Goal: Book appointment/travel/reservation

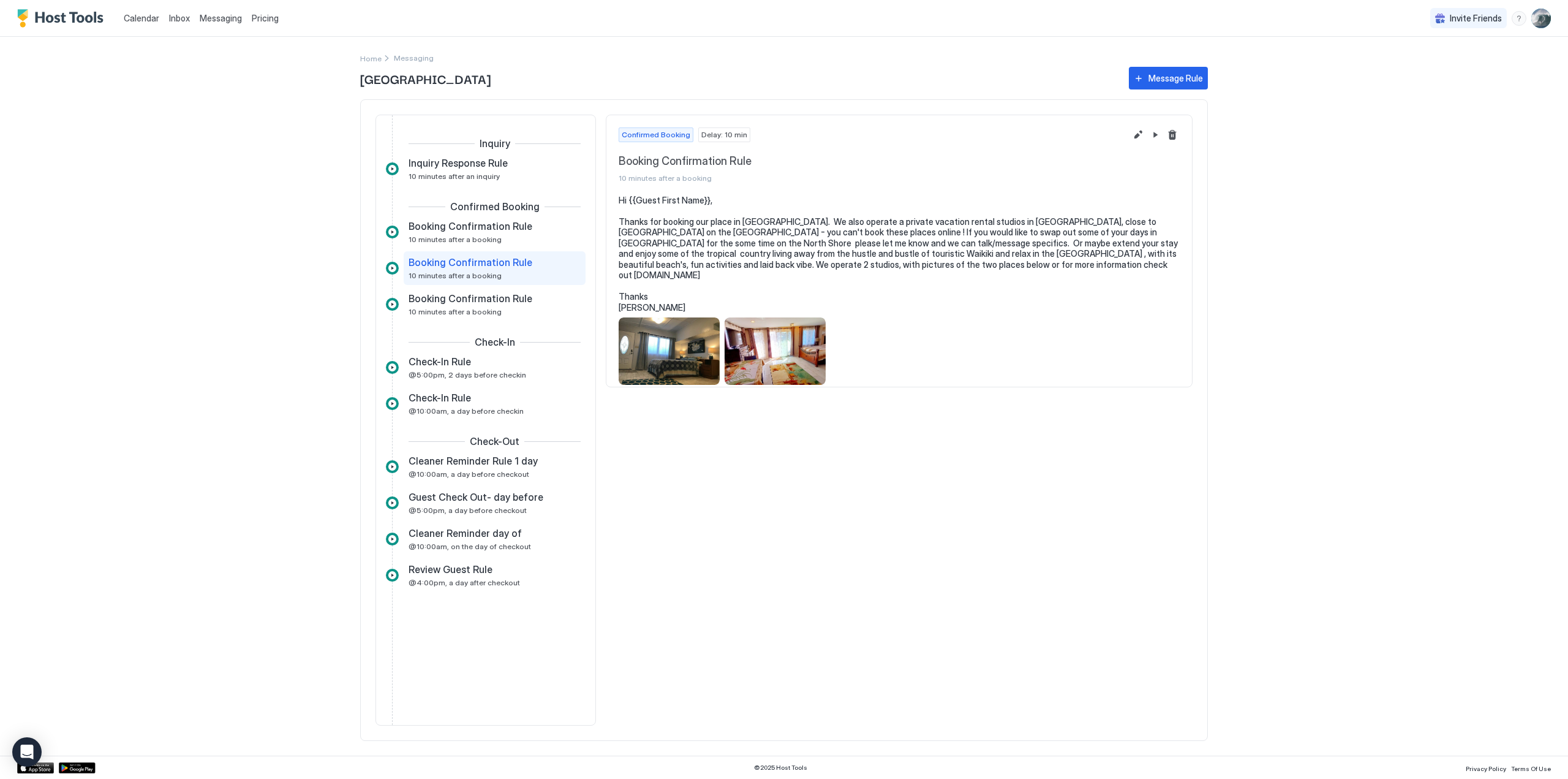
click at [134, 18] on span "Calendar" at bounding box center [141, 18] width 35 height 11
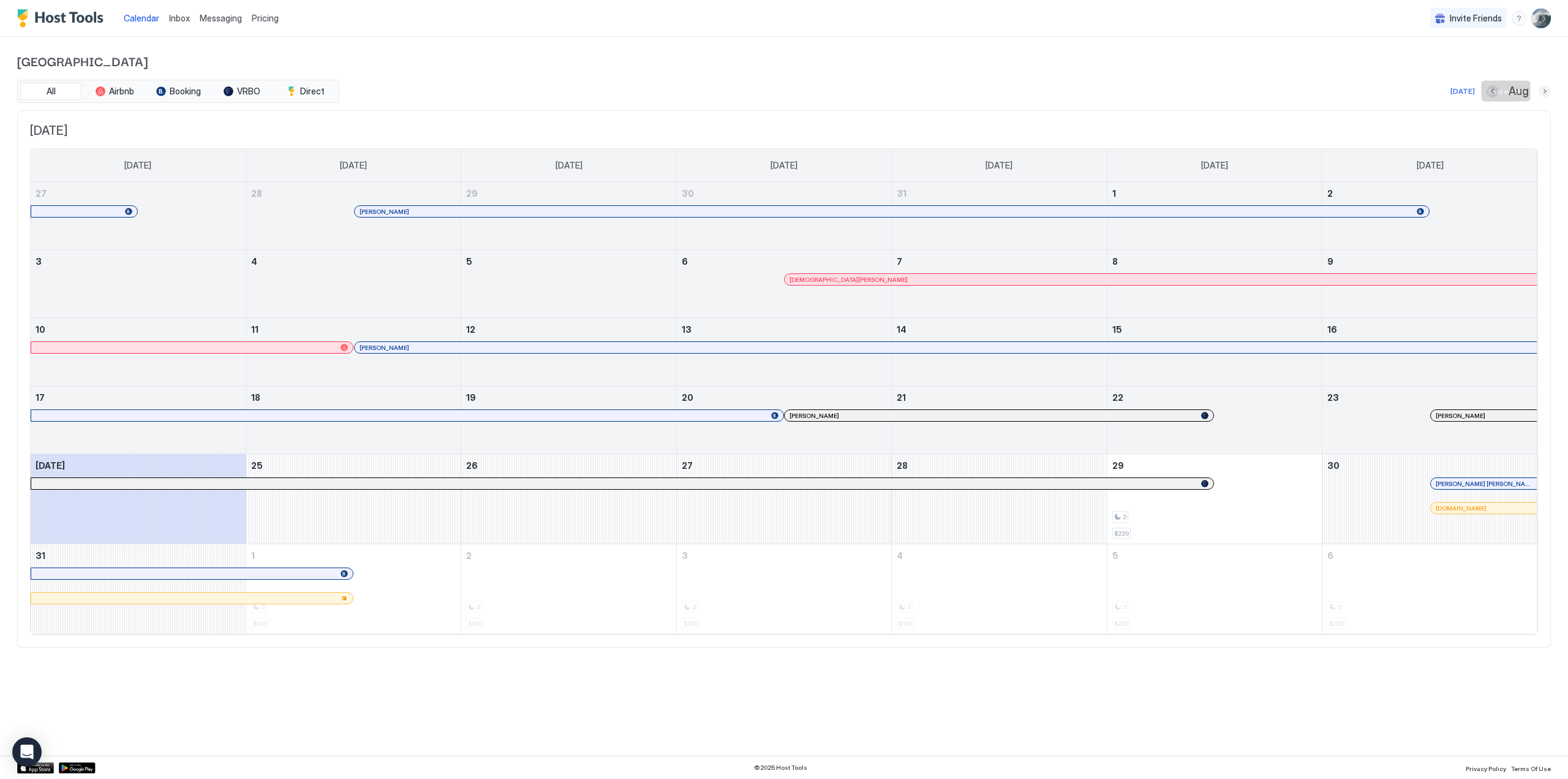
click at [1546, 92] on button "Next month" at bounding box center [1544, 91] width 12 height 12
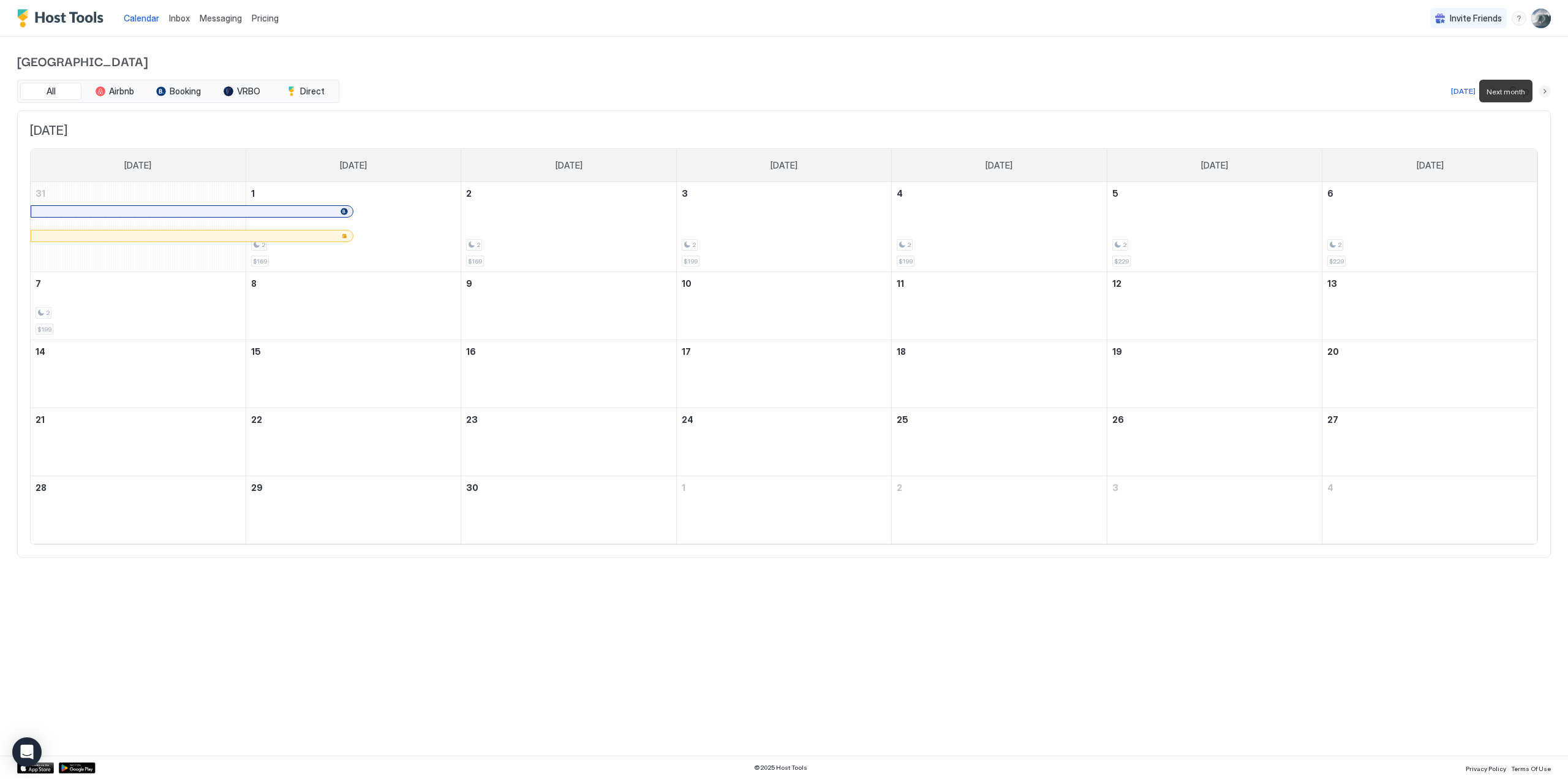
click at [1546, 92] on button "Next month" at bounding box center [1544, 91] width 12 height 12
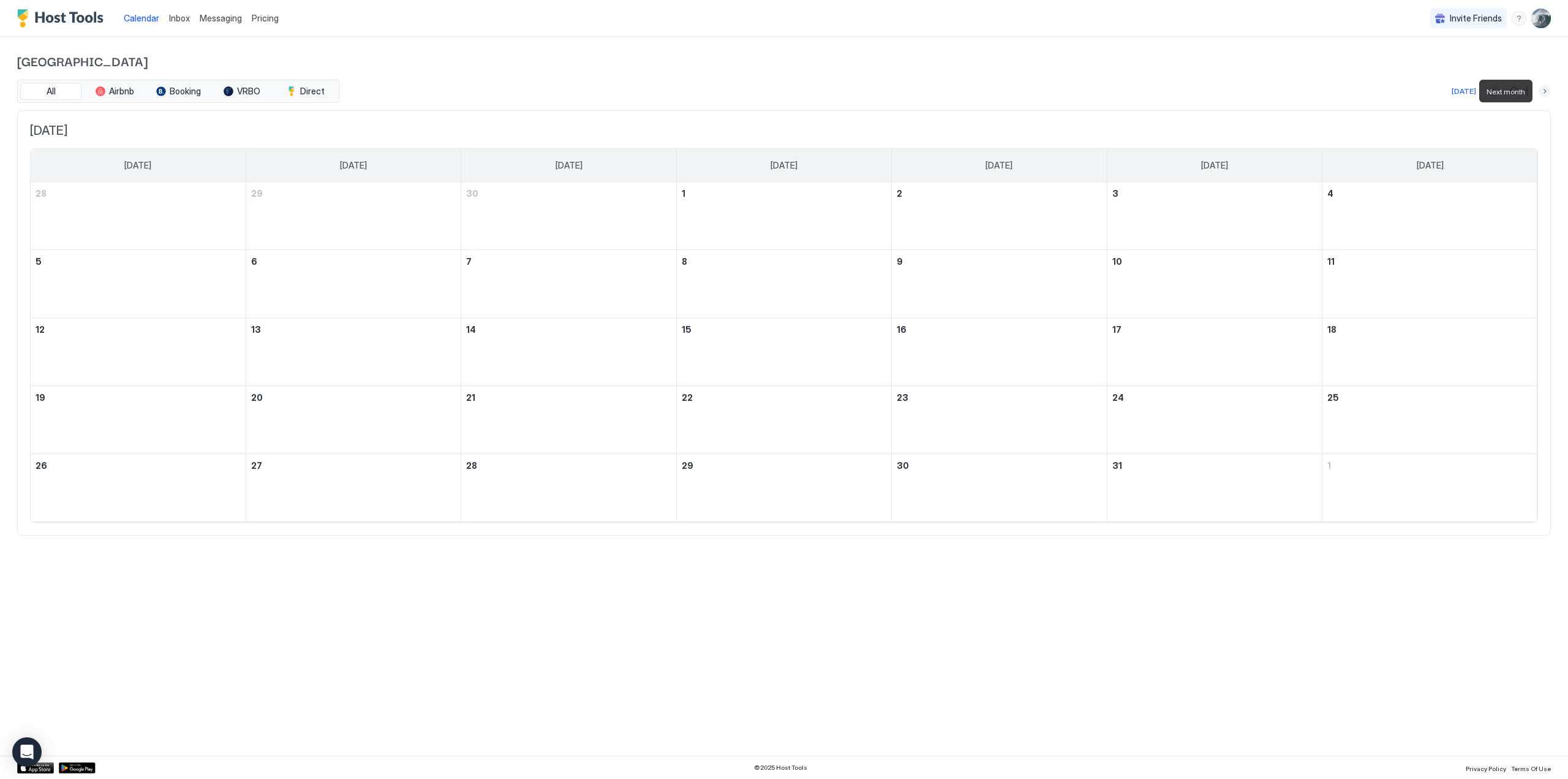
click at [1546, 92] on button "Next month" at bounding box center [1544, 91] width 12 height 12
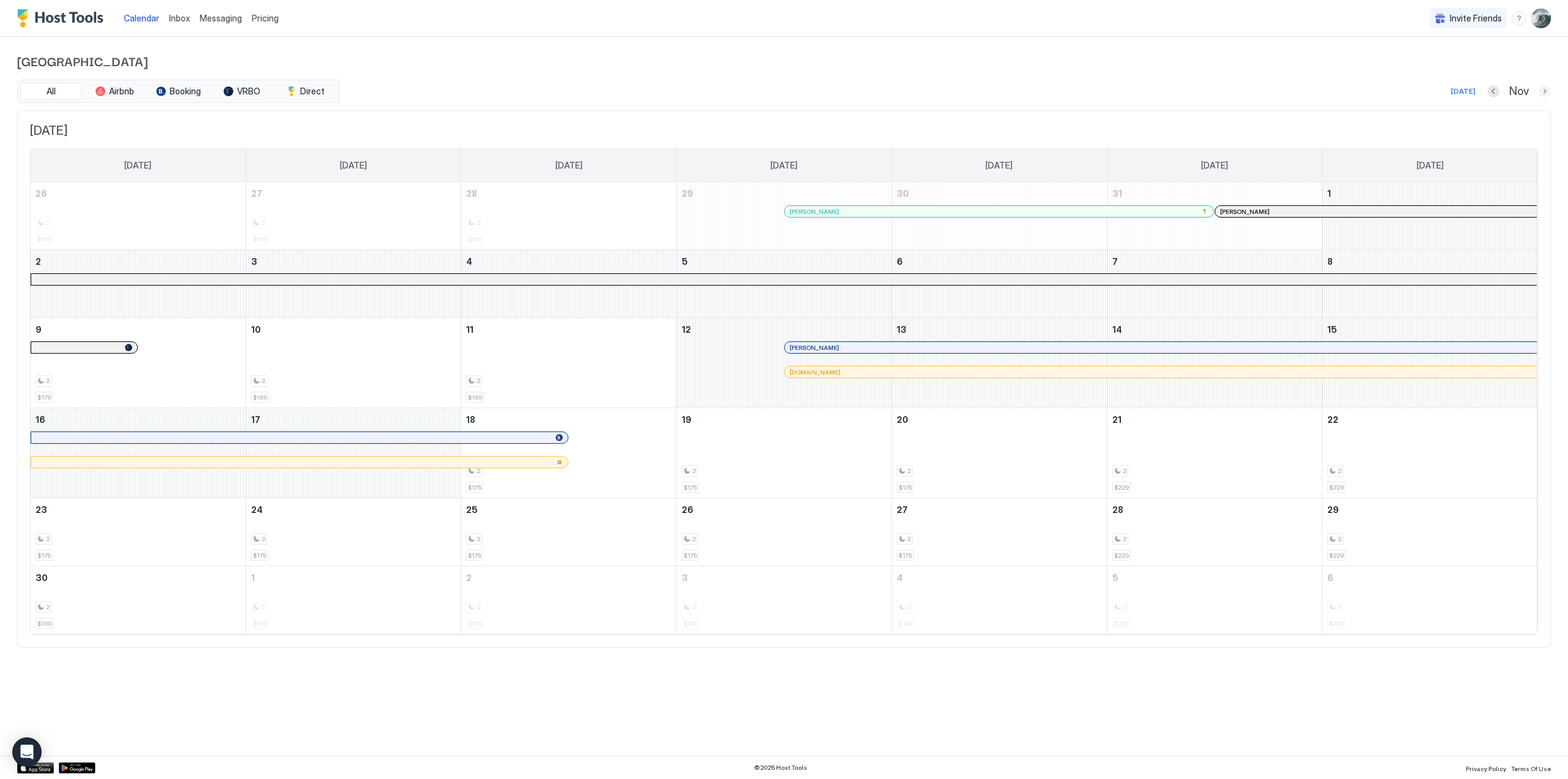
click at [1544, 92] on button "Next month" at bounding box center [1544, 91] width 12 height 12
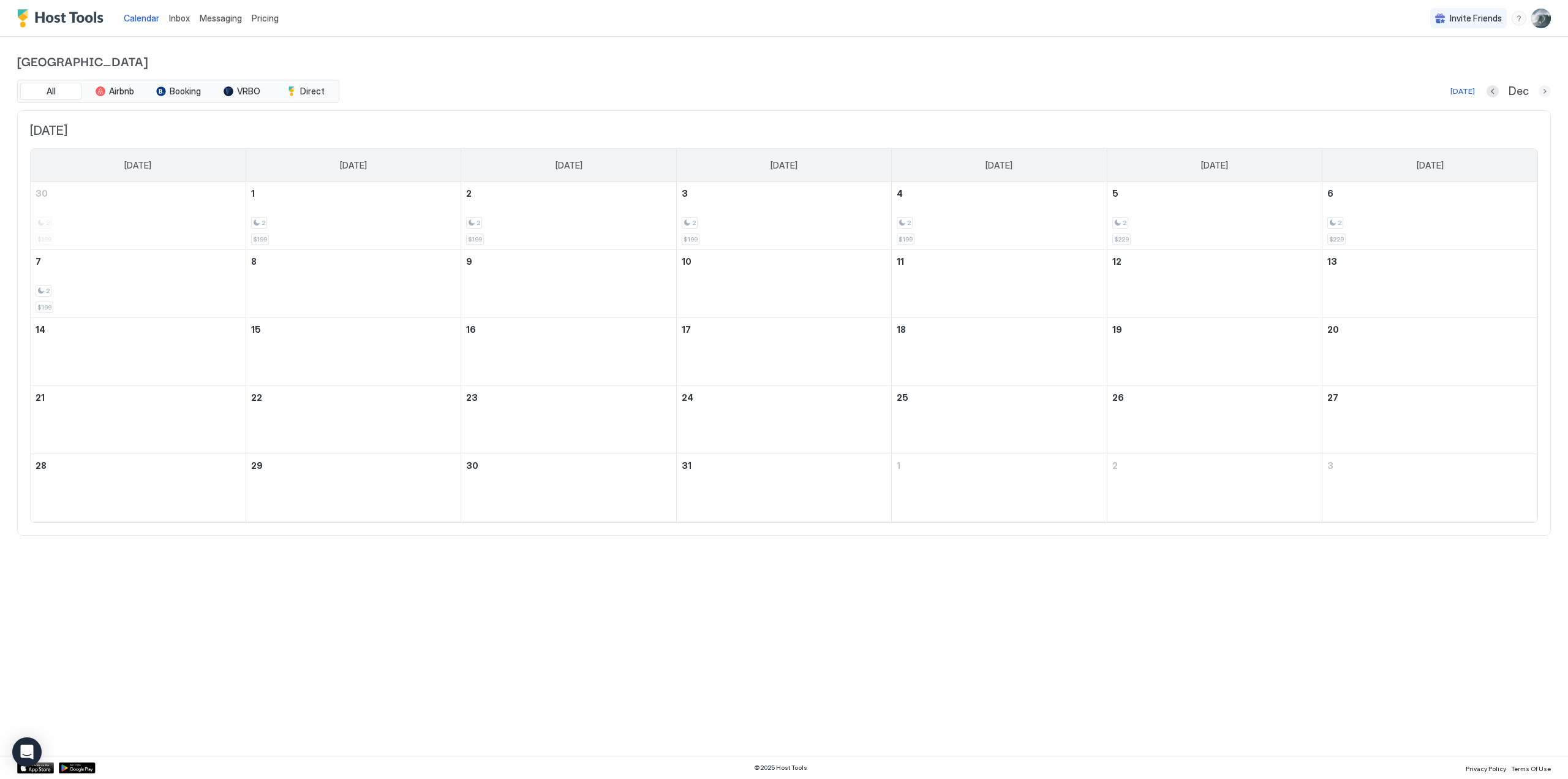
click at [1544, 92] on button "Next month" at bounding box center [1544, 91] width 12 height 12
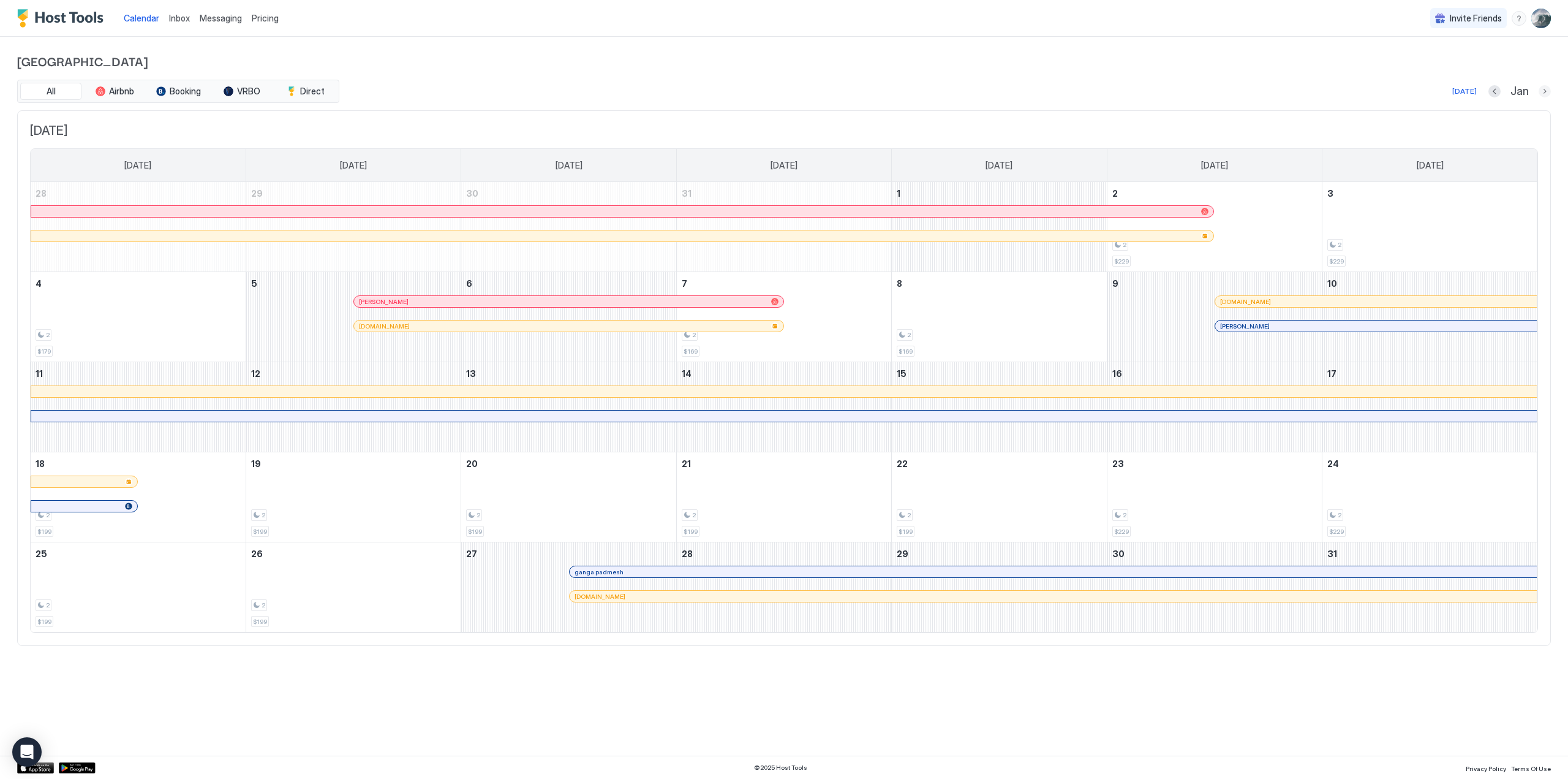
click at [1544, 92] on button "Next month" at bounding box center [1544, 91] width 12 height 12
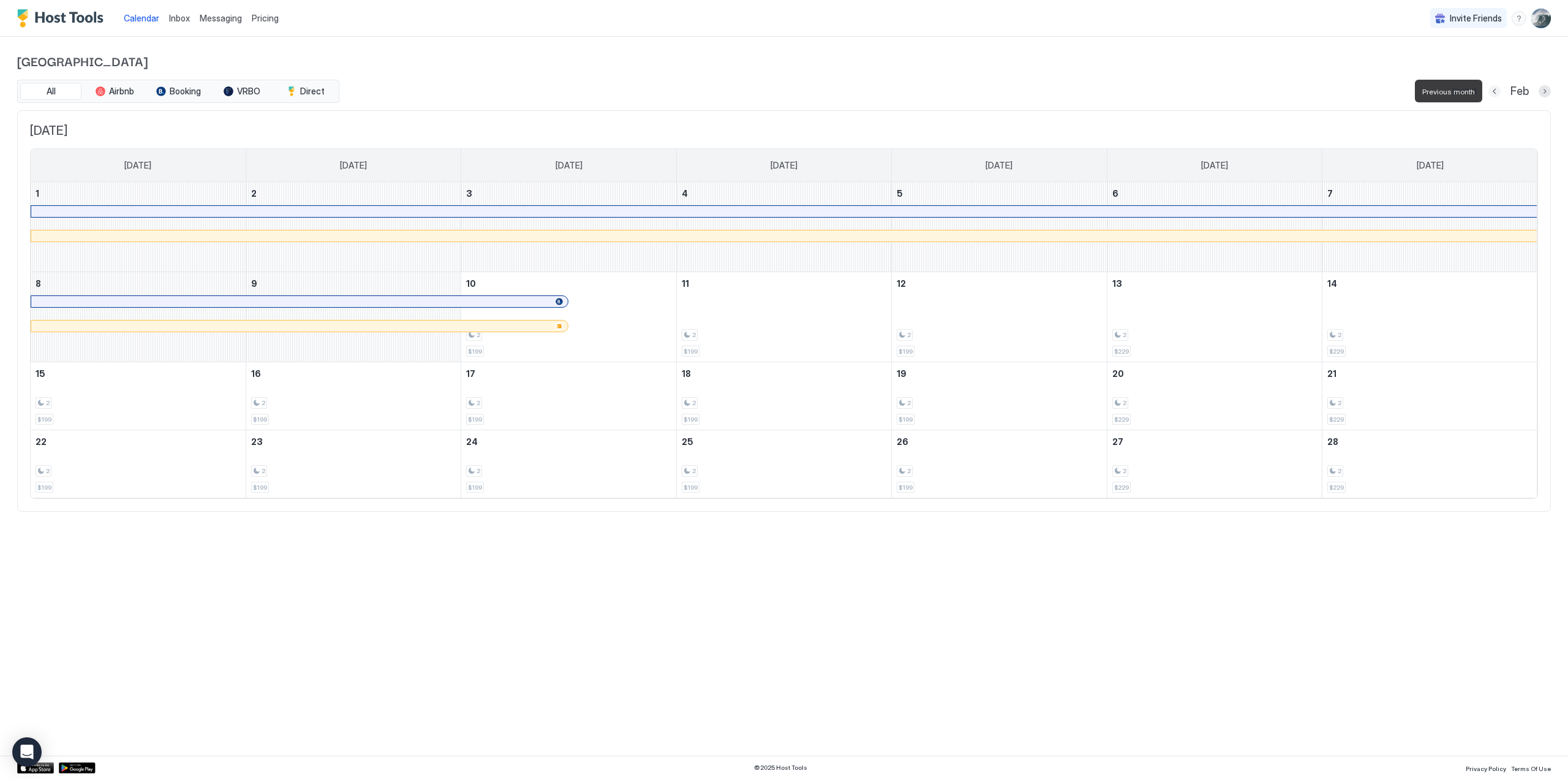
click at [1498, 91] on button "Previous month" at bounding box center [1494, 91] width 12 height 12
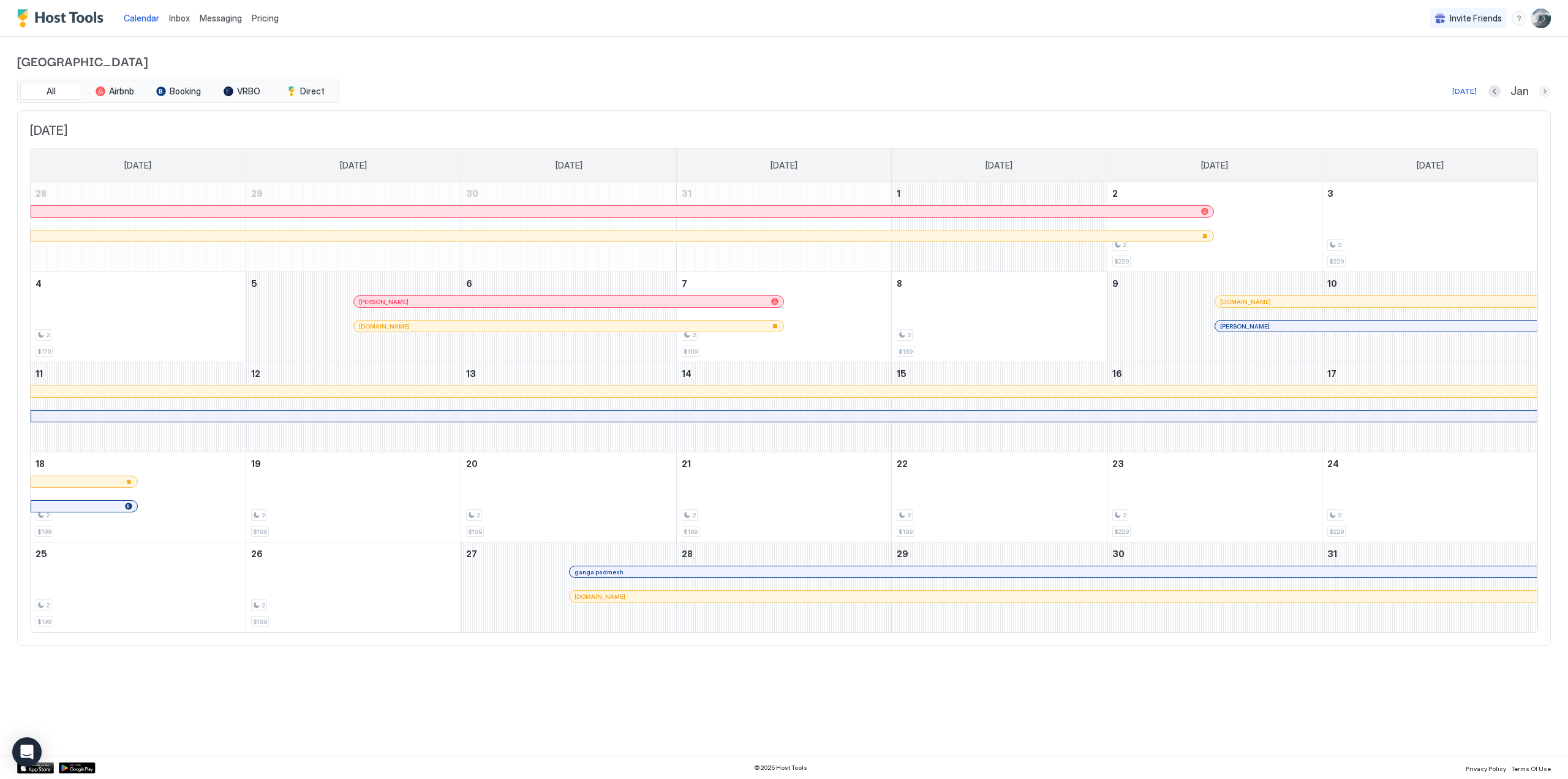
click at [1548, 89] on button "Next month" at bounding box center [1544, 91] width 12 height 12
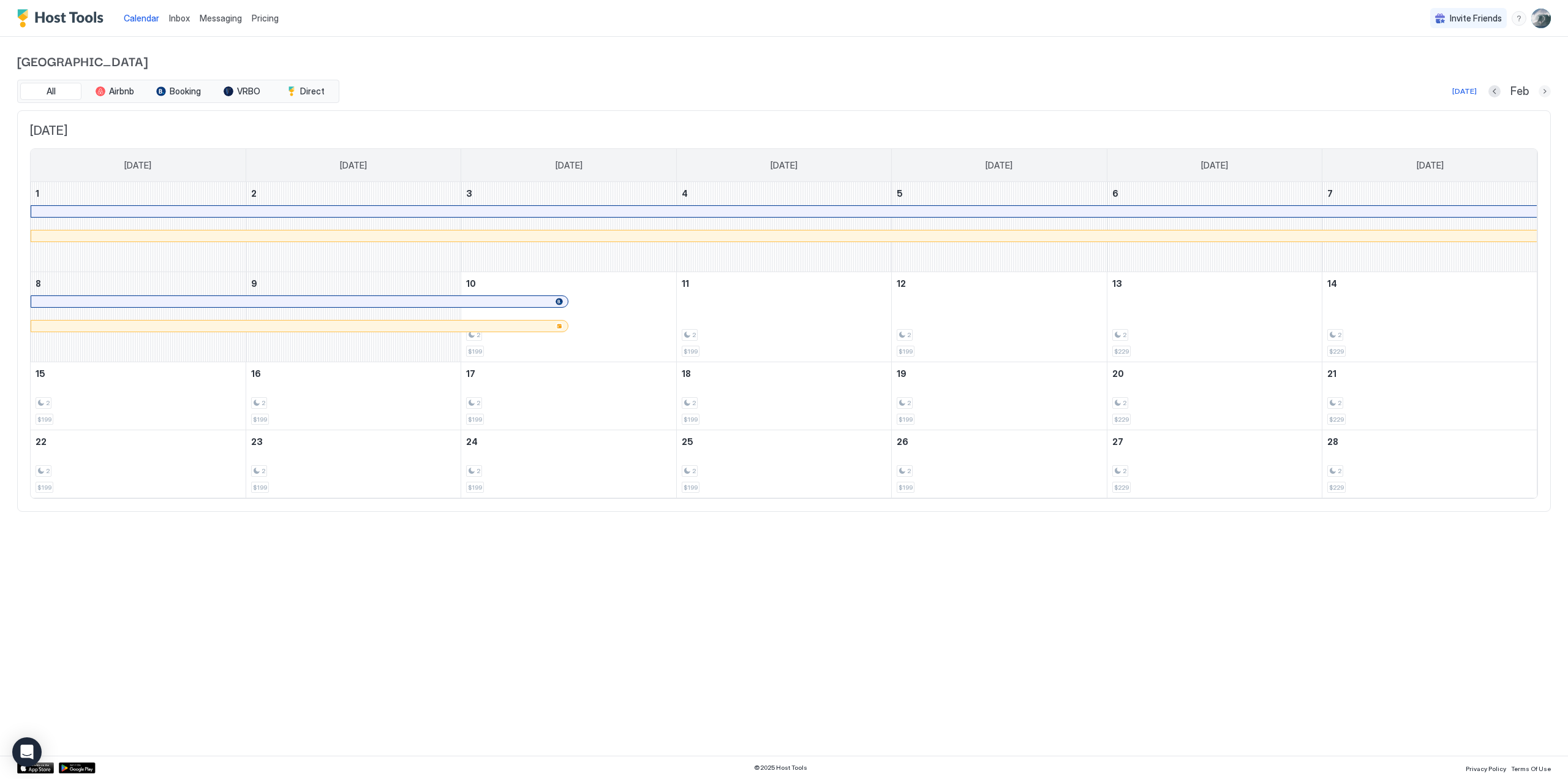
click at [1544, 88] on button "Next month" at bounding box center [1544, 91] width 12 height 12
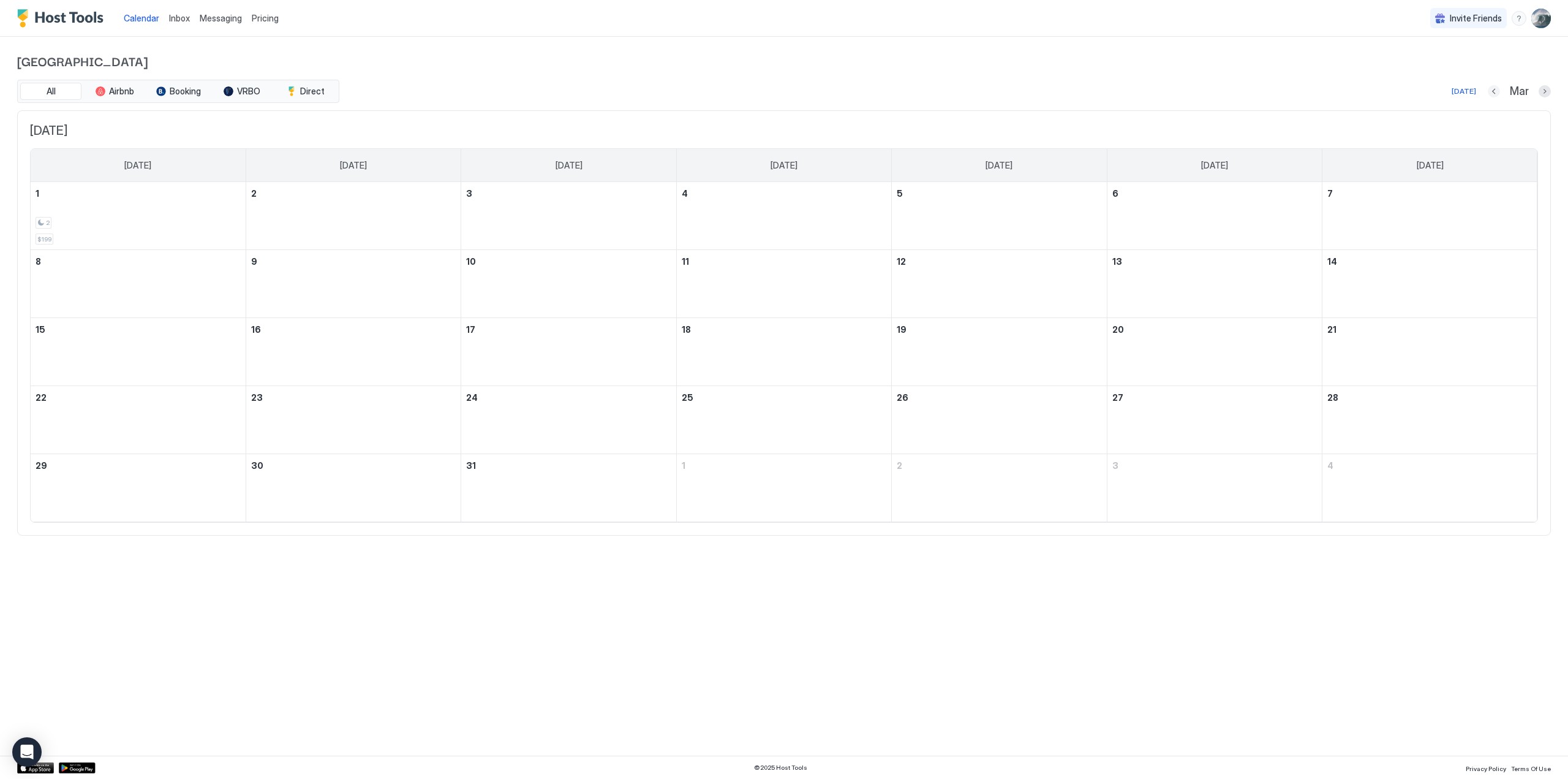
click at [1494, 89] on button "Previous month" at bounding box center [1494, 91] width 12 height 12
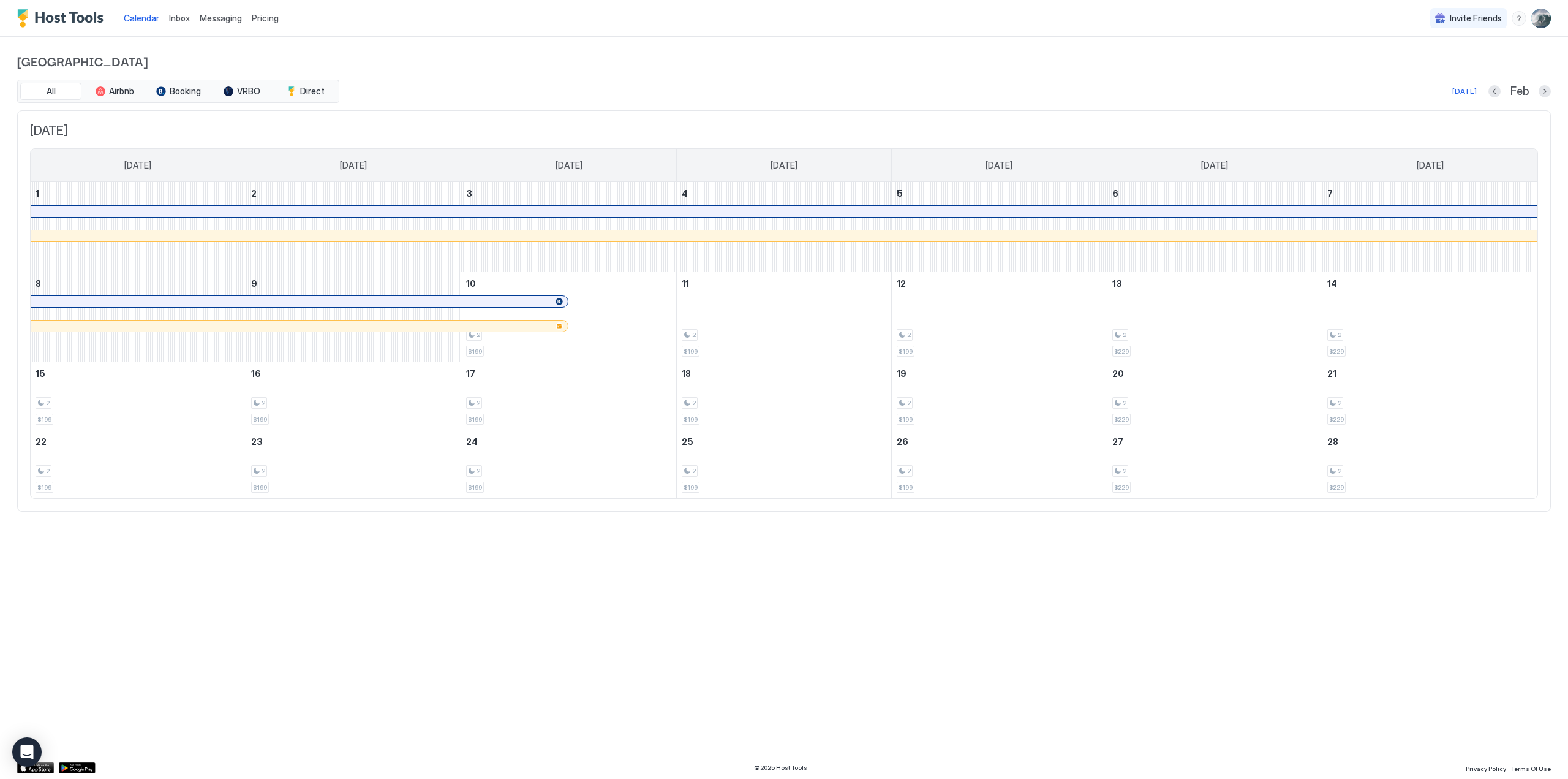
click at [290, 214] on div at bounding box center [784, 211] width 1505 height 11
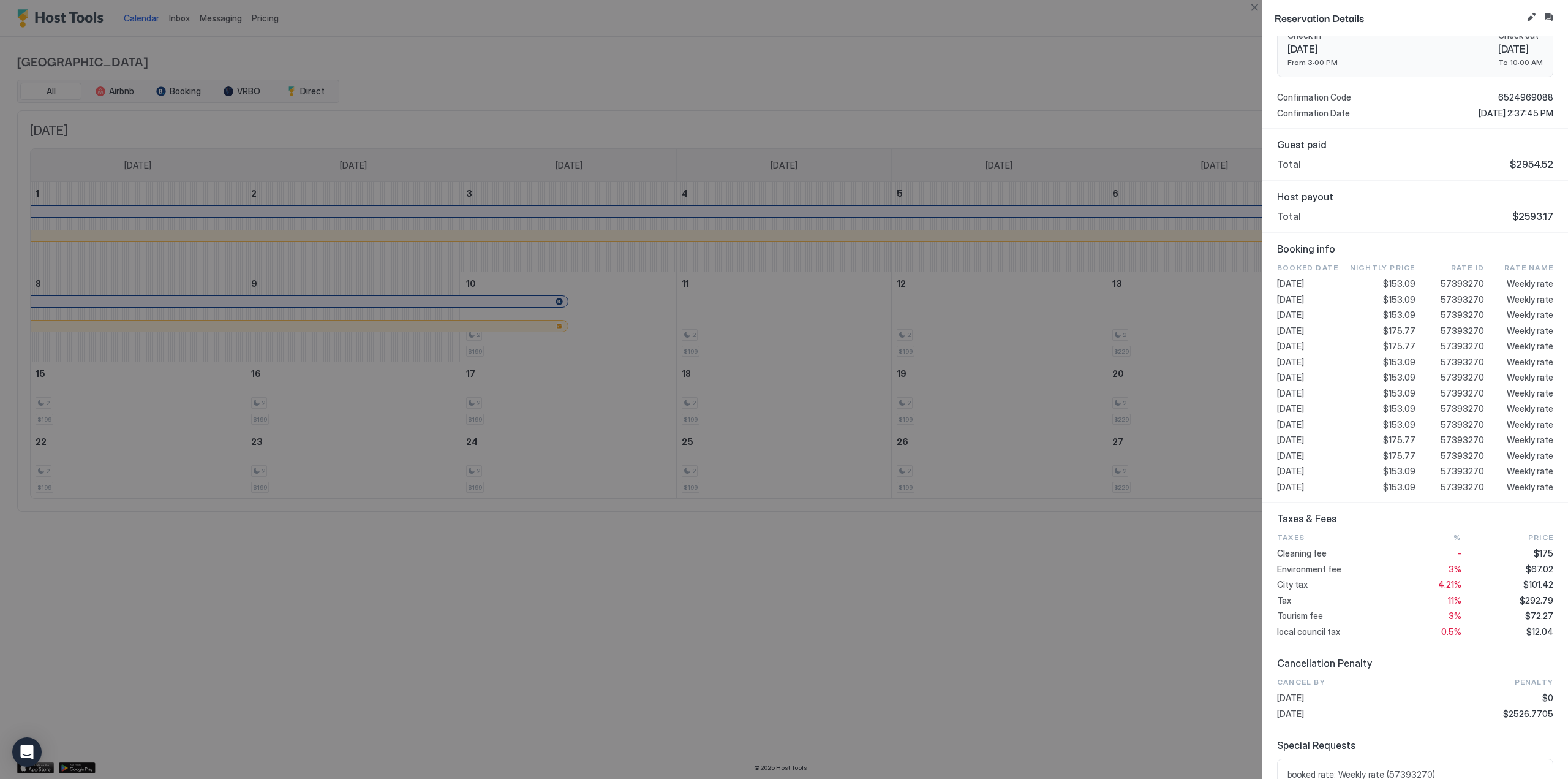
scroll to position [214, 0]
click at [1254, 5] on button "Close" at bounding box center [1254, 7] width 15 height 15
